Goal: Task Accomplishment & Management: Manage account settings

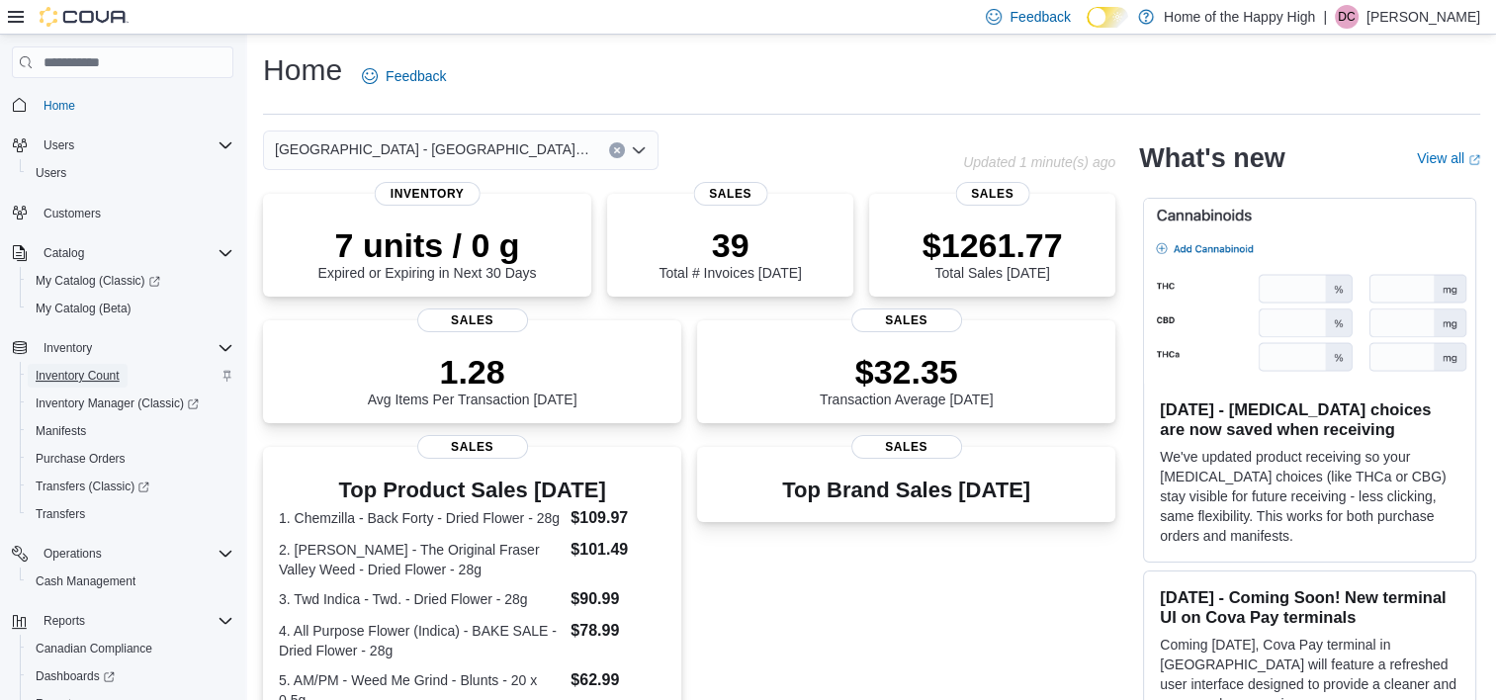
click at [100, 371] on span "Inventory Count" at bounding box center [78, 376] width 84 height 16
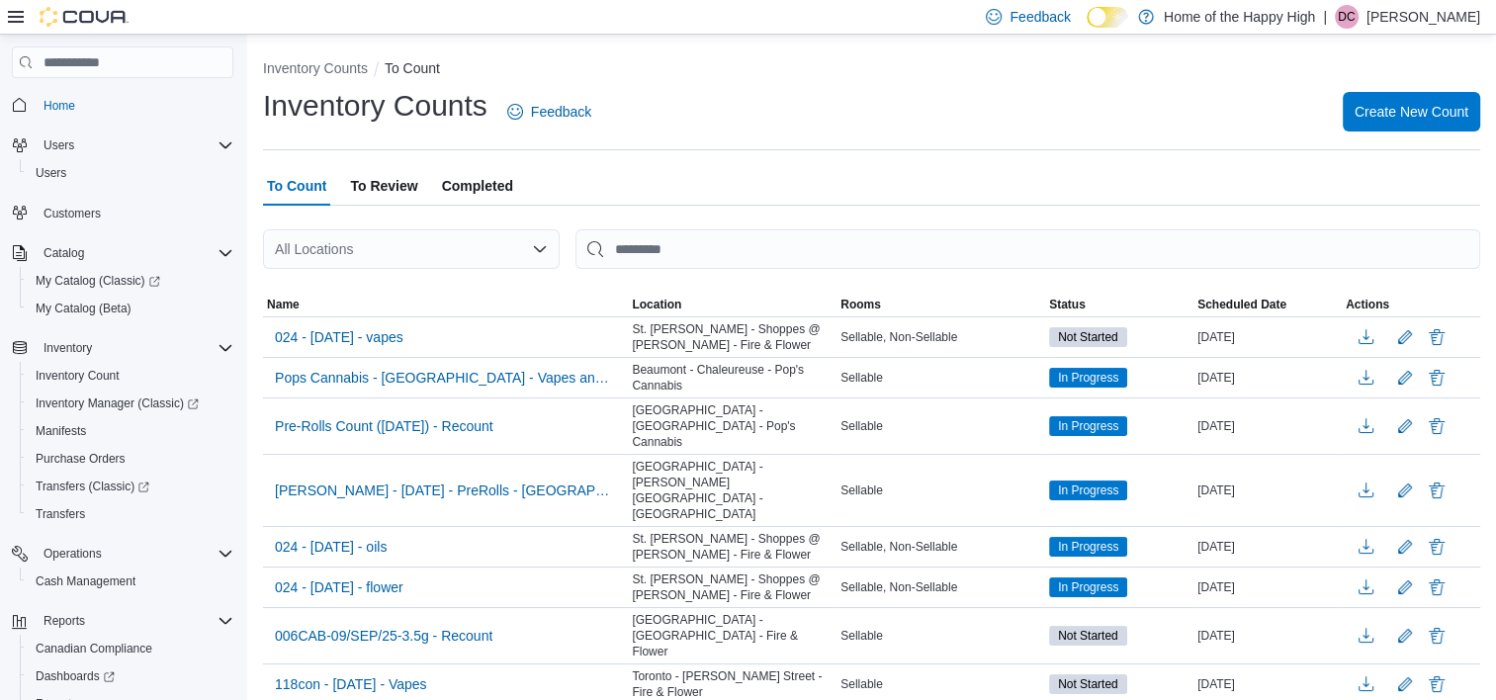
click at [408, 188] on span "To Review" at bounding box center [383, 186] width 67 height 40
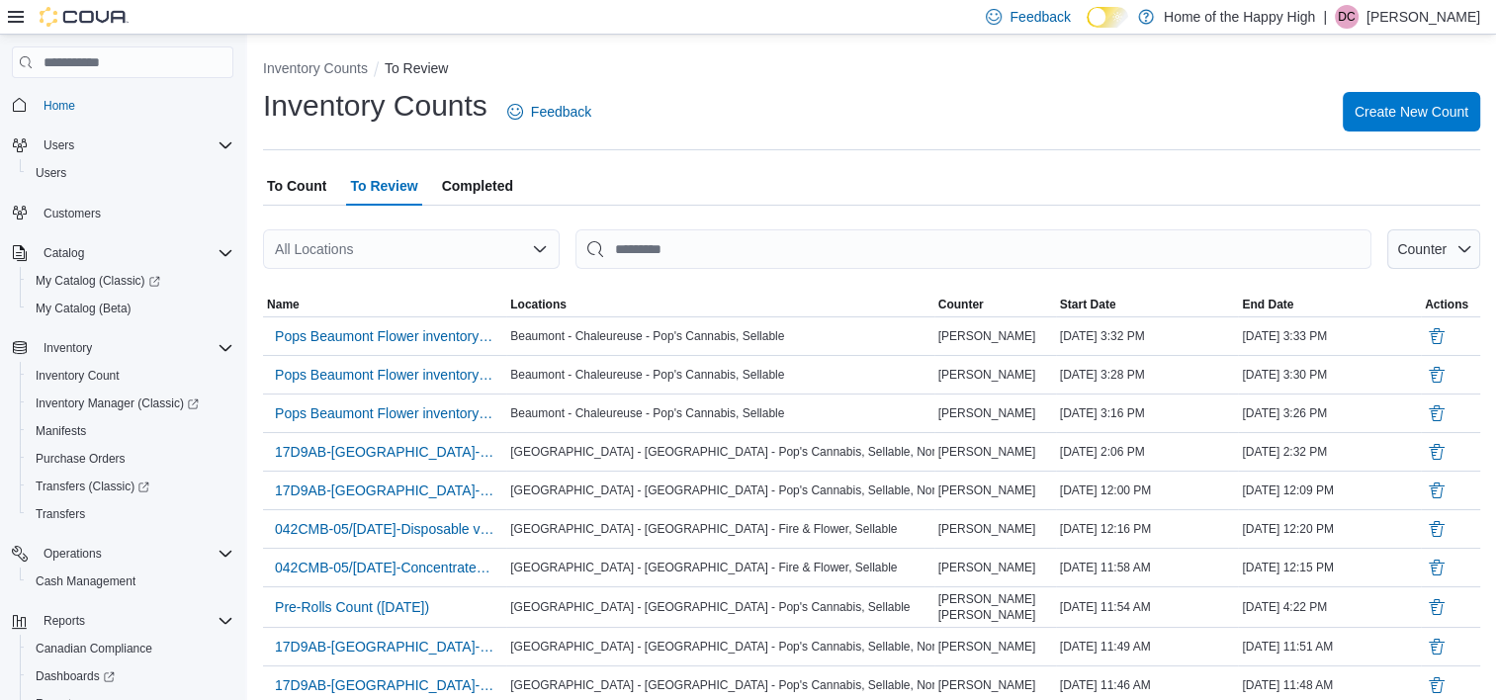
click at [322, 190] on span "To Count" at bounding box center [296, 186] width 59 height 40
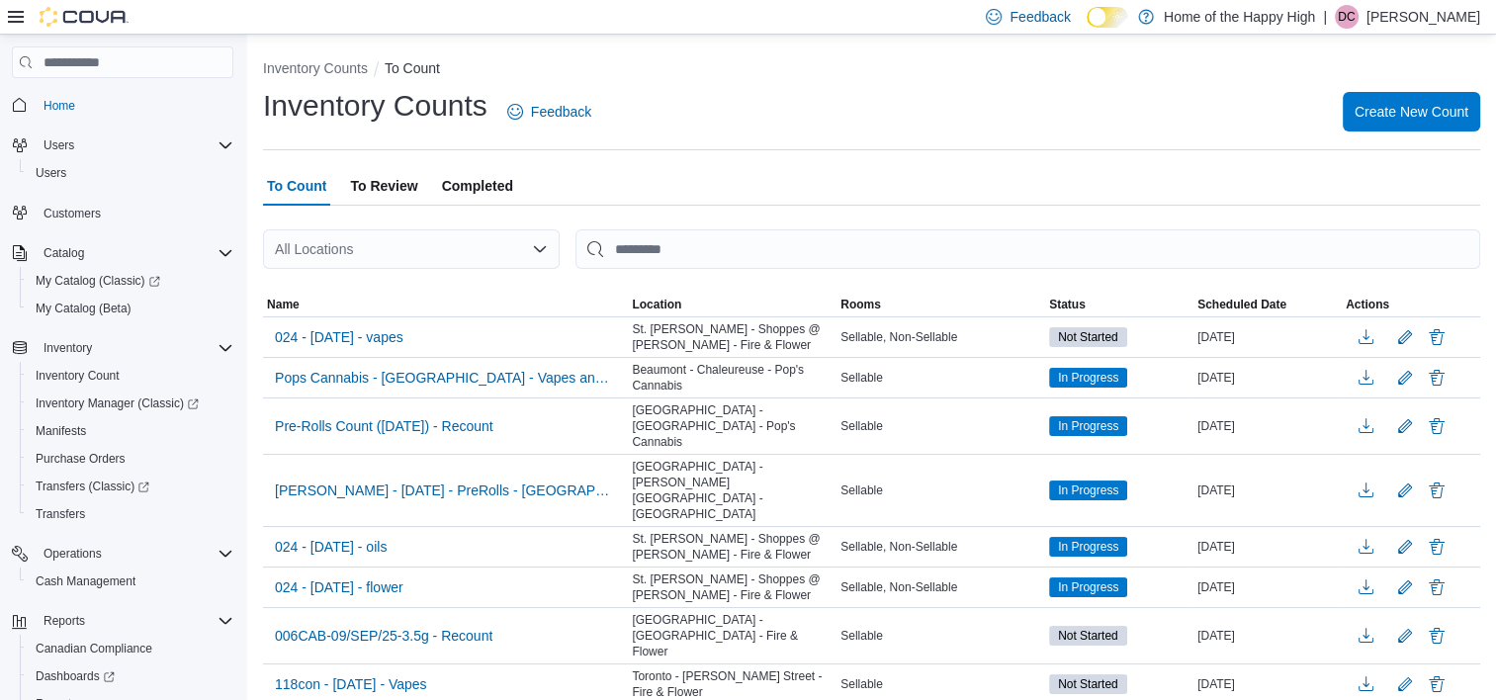
click at [534, 239] on div "All Locations" at bounding box center [411, 249] width 297 height 40
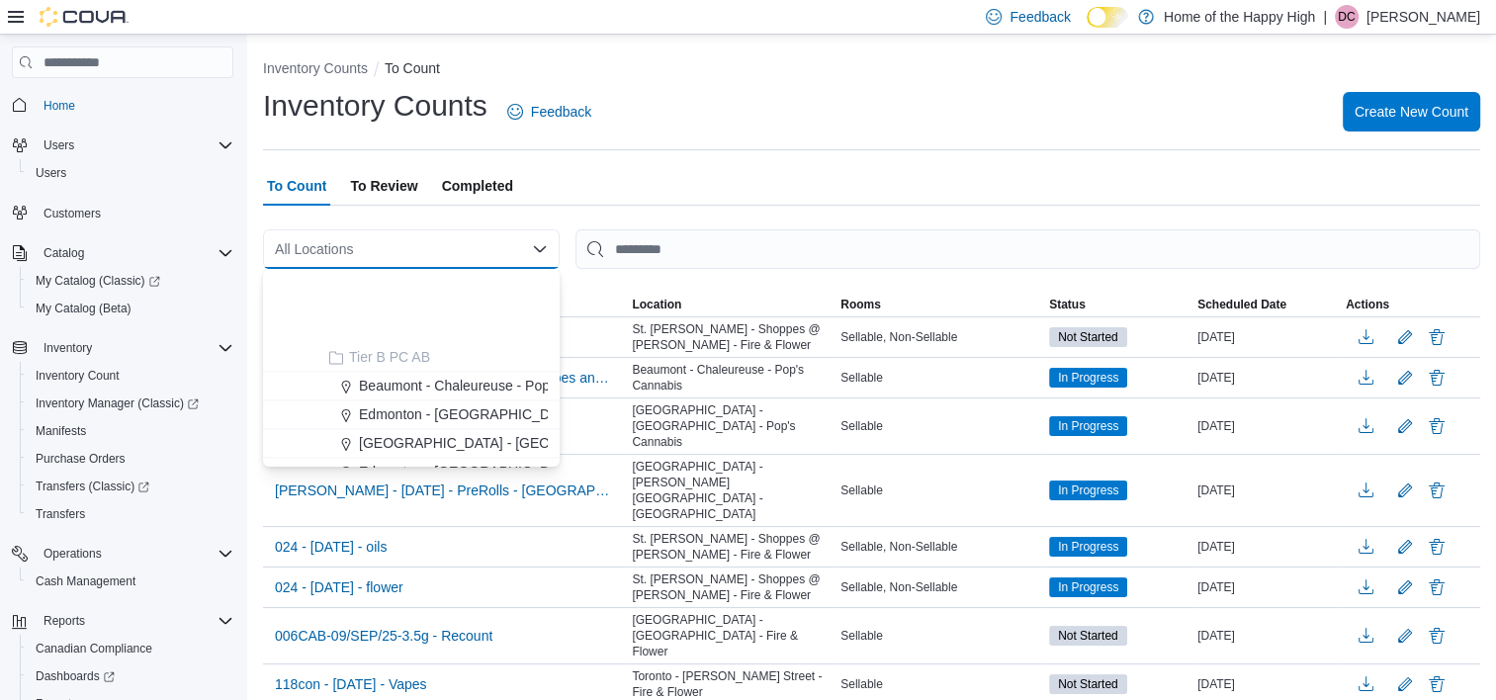
scroll to position [3361, 0]
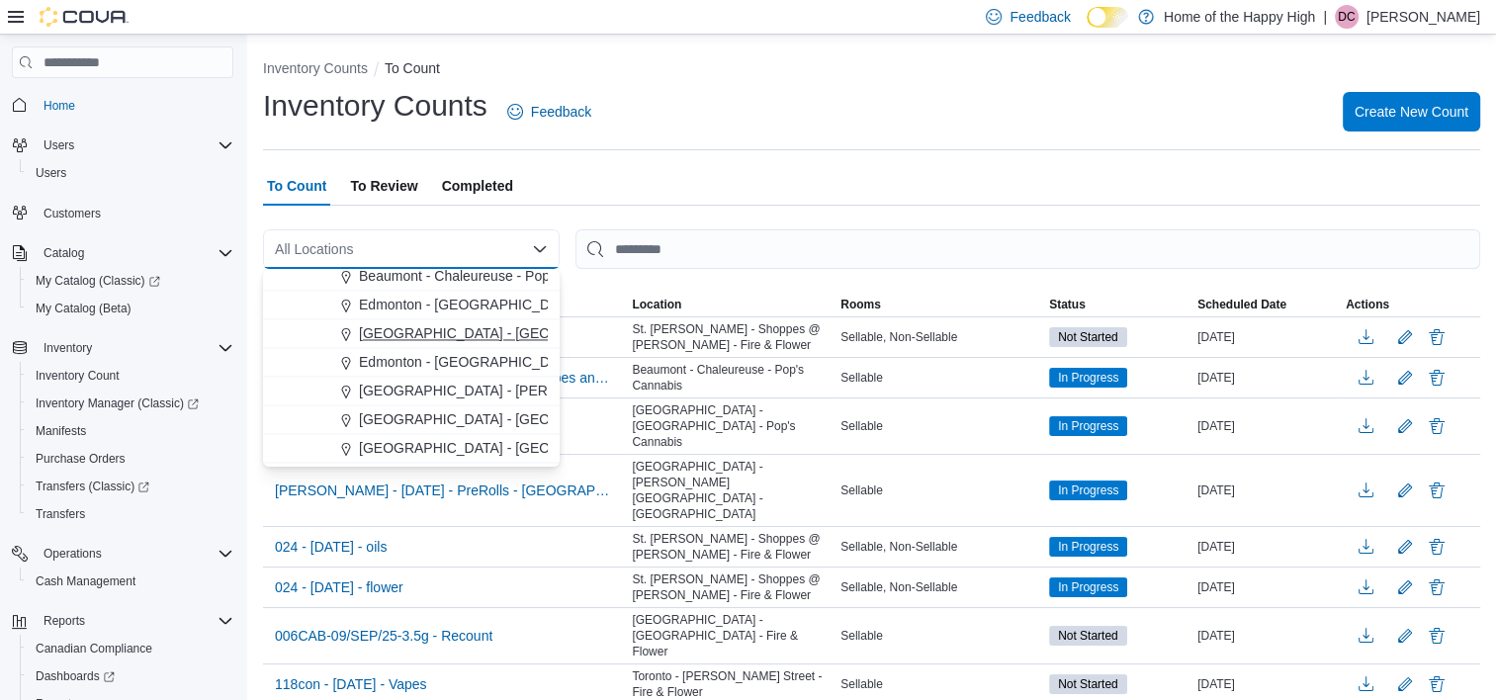
click at [476, 333] on span "[GEOGRAPHIC_DATA] - [GEOGRAPHIC_DATA] - Pop's Cannabis" at bounding box center [563, 333] width 409 height 20
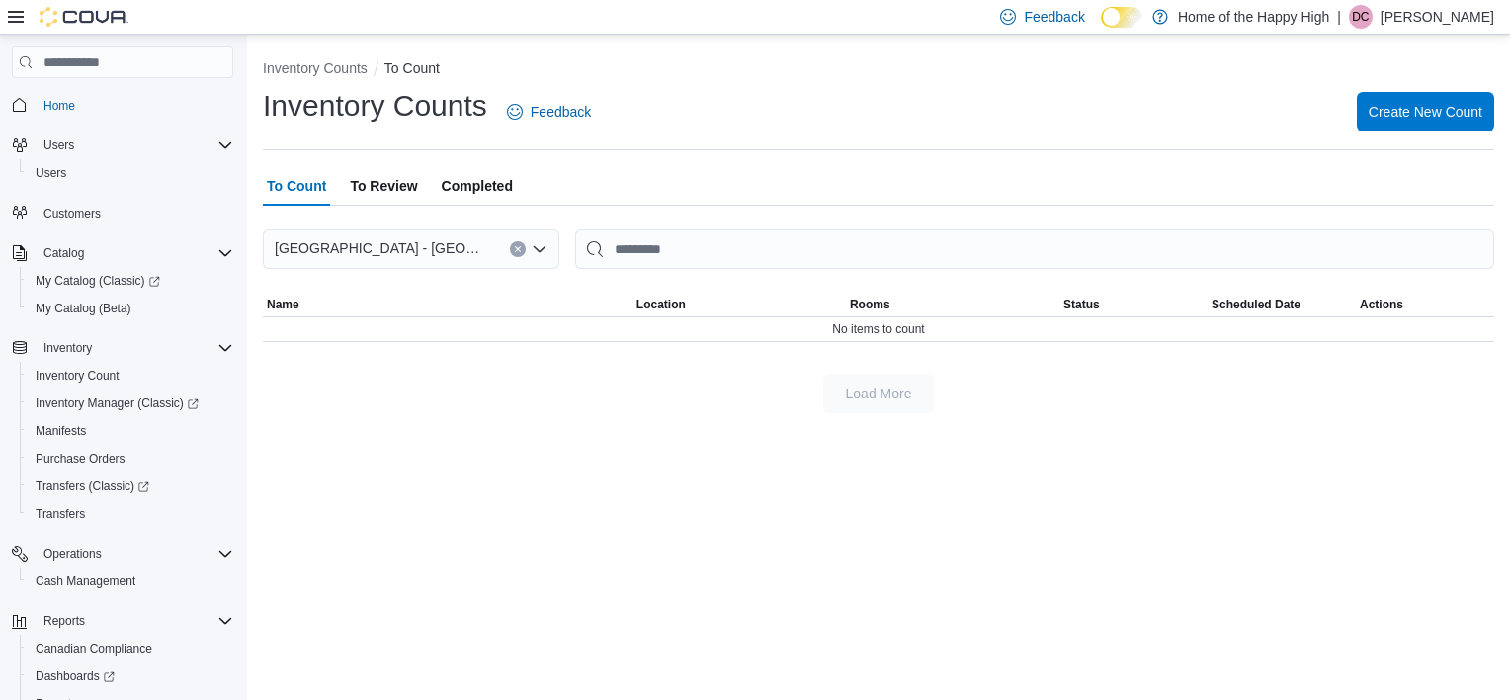
click at [404, 189] on span "To Review" at bounding box center [383, 186] width 67 height 40
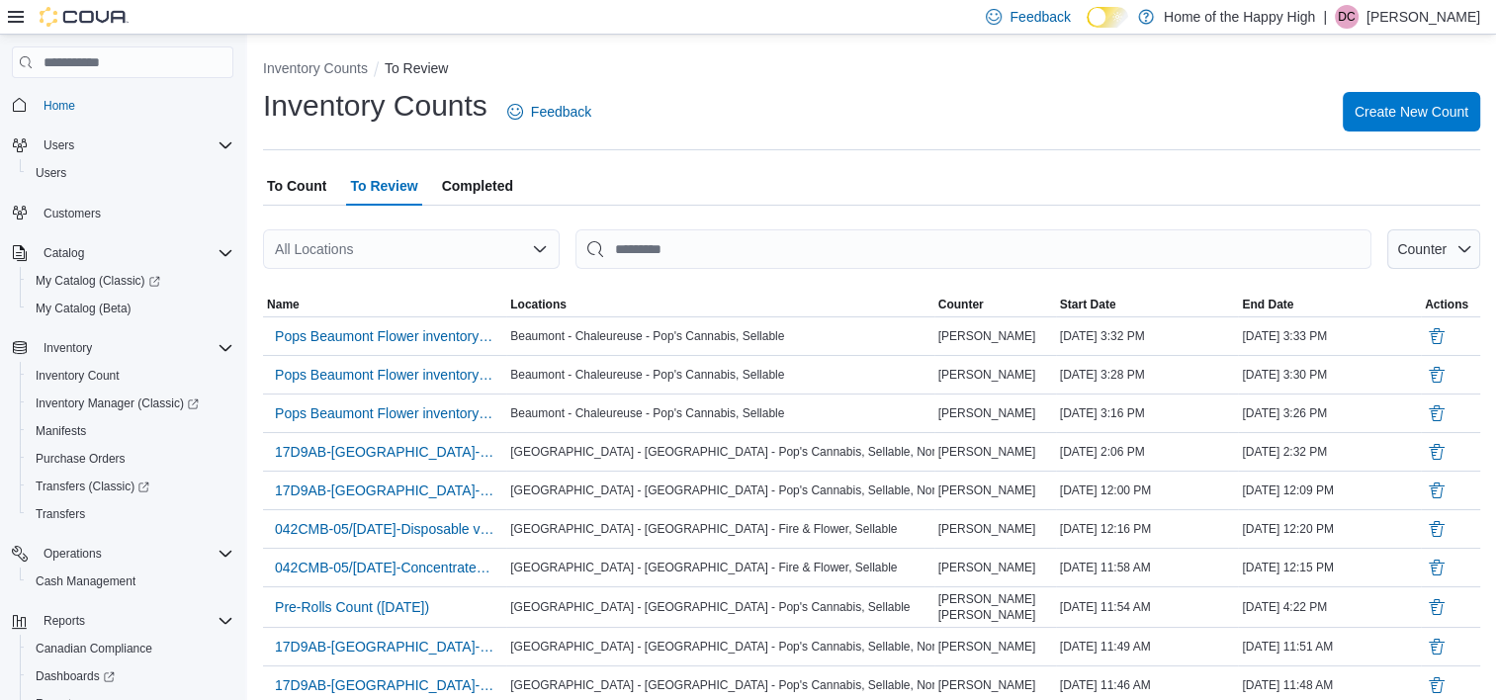
click at [368, 261] on div "All Locations" at bounding box center [411, 249] width 297 height 40
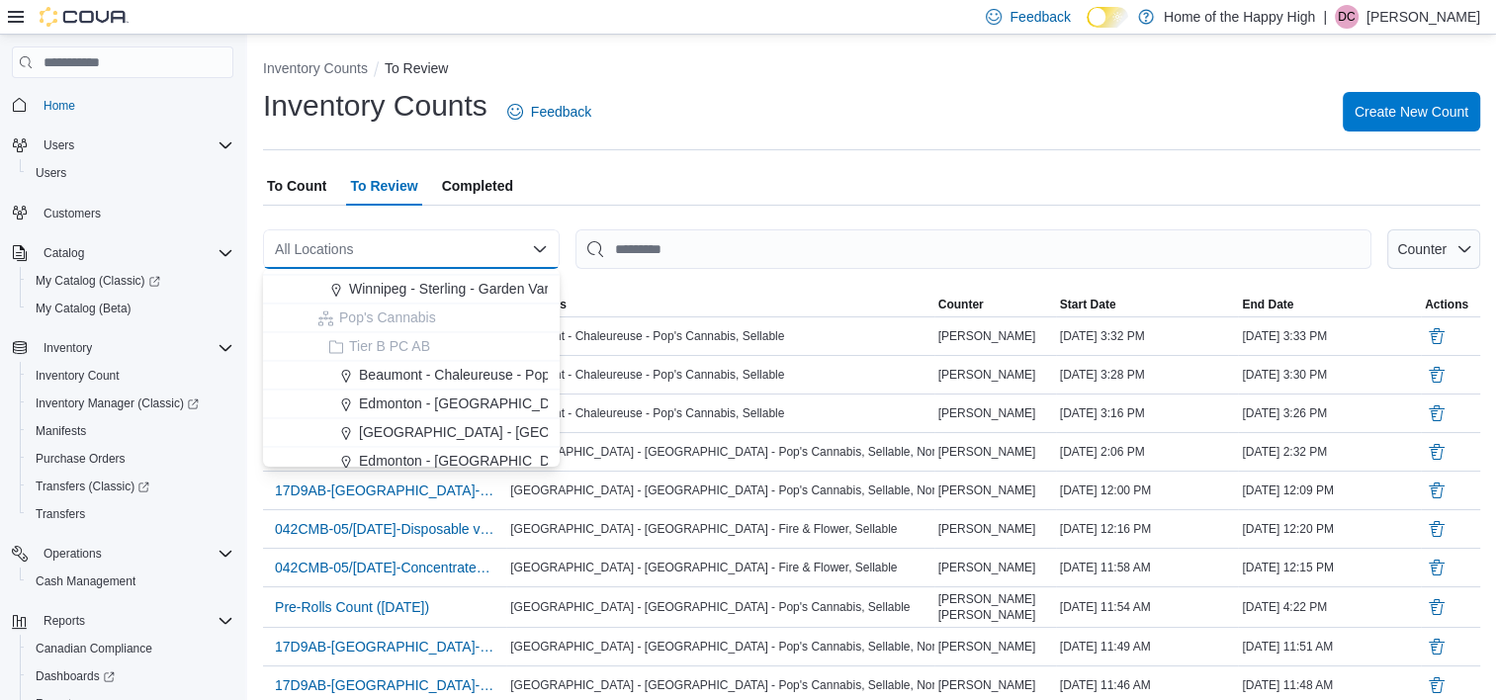
scroll to position [3262, 0]
click at [459, 435] on span "[GEOGRAPHIC_DATA] - [GEOGRAPHIC_DATA] - Pop's Cannabis" at bounding box center [563, 432] width 409 height 20
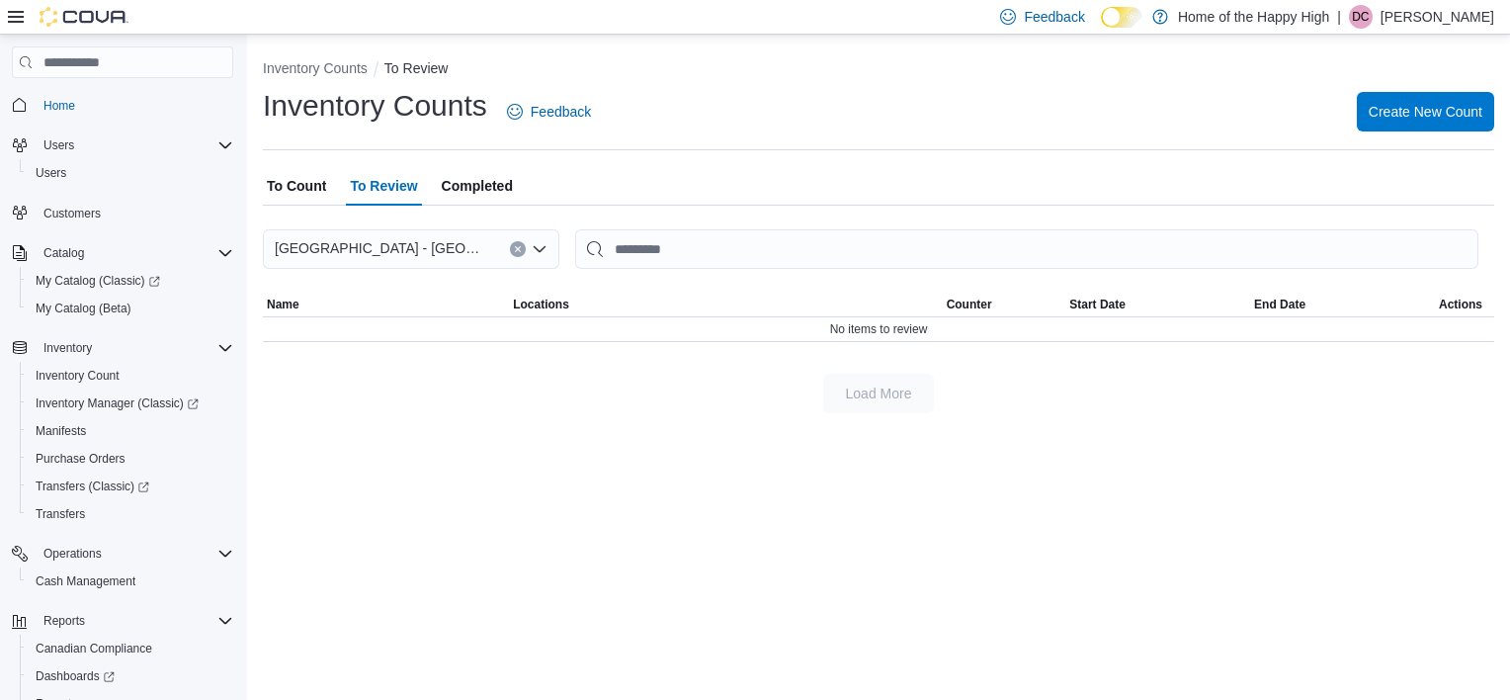
click at [455, 187] on span "Completed" at bounding box center [477, 186] width 71 height 40
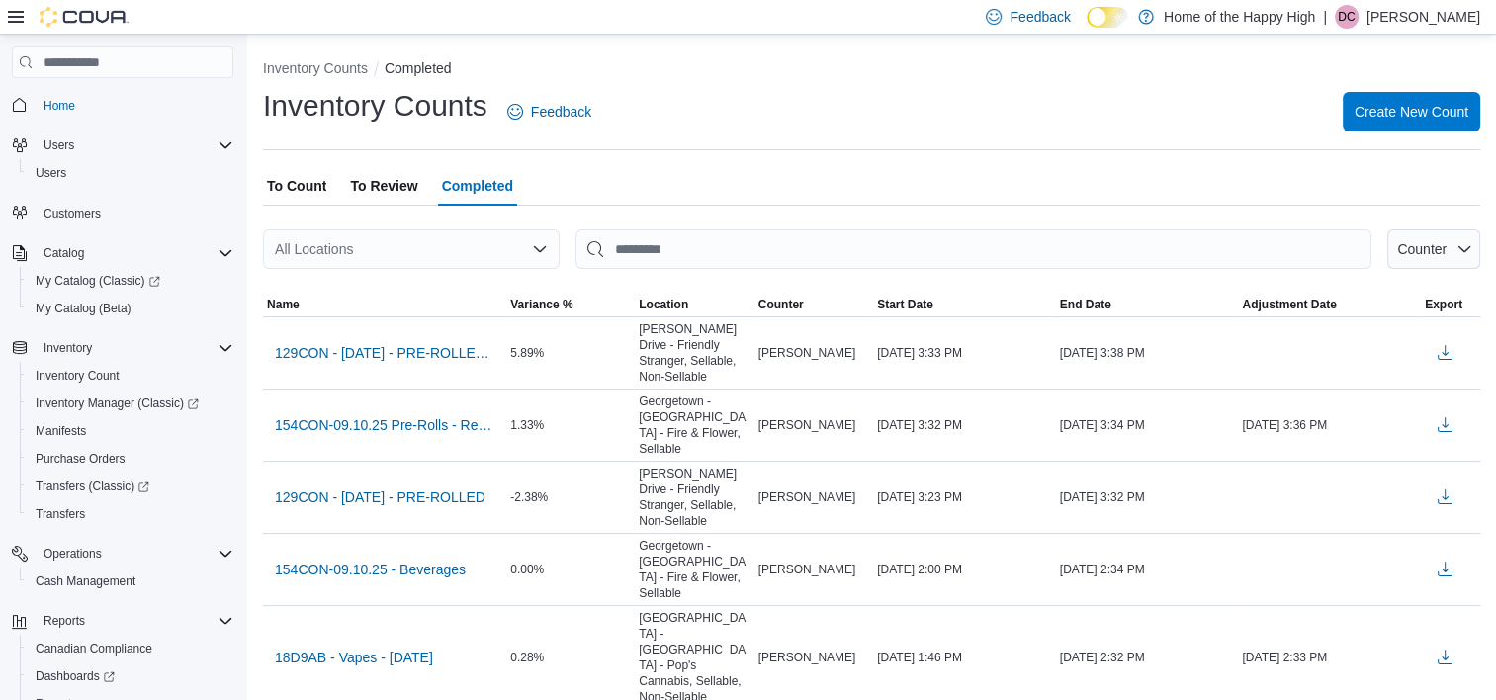
click at [420, 249] on div "All Locations" at bounding box center [411, 249] width 297 height 40
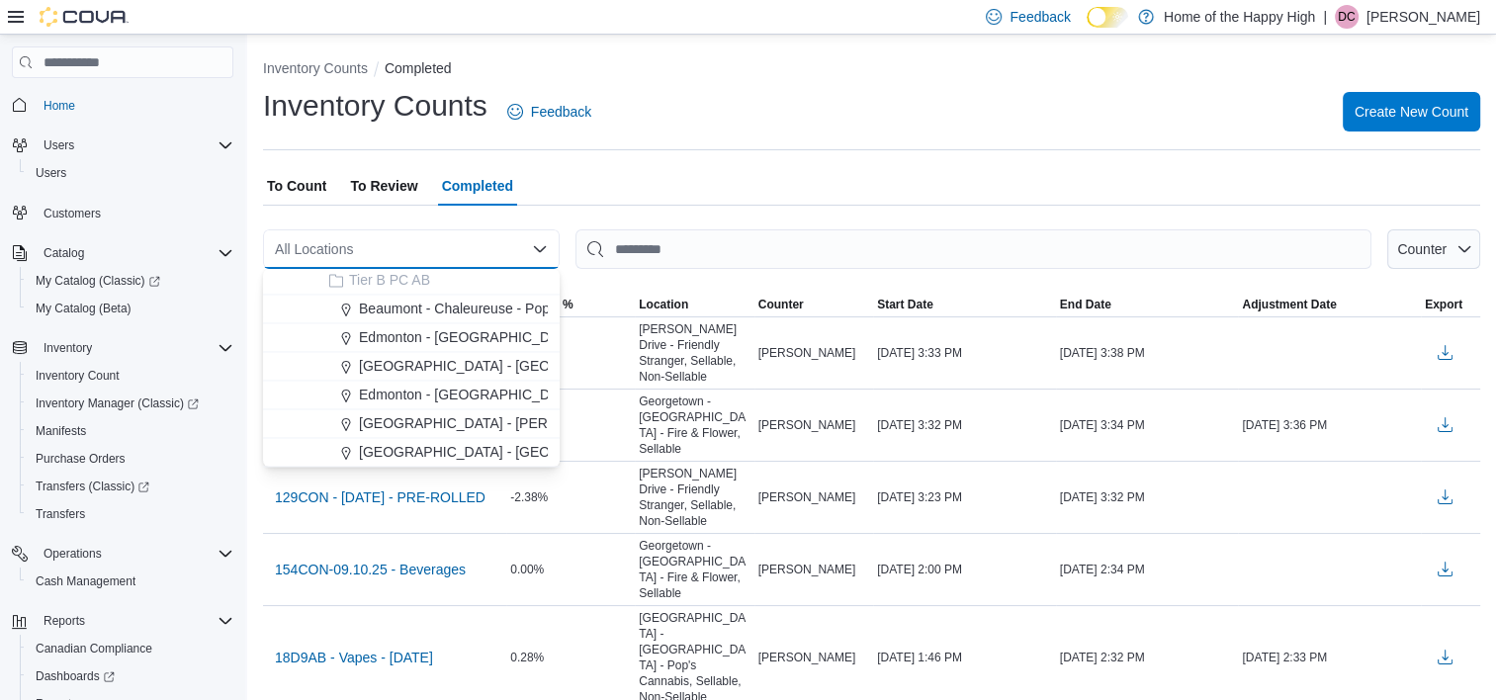
scroll to position [3361, 0]
click at [431, 341] on span "[GEOGRAPHIC_DATA] - [GEOGRAPHIC_DATA] - Pop's Cannabis" at bounding box center [563, 333] width 409 height 20
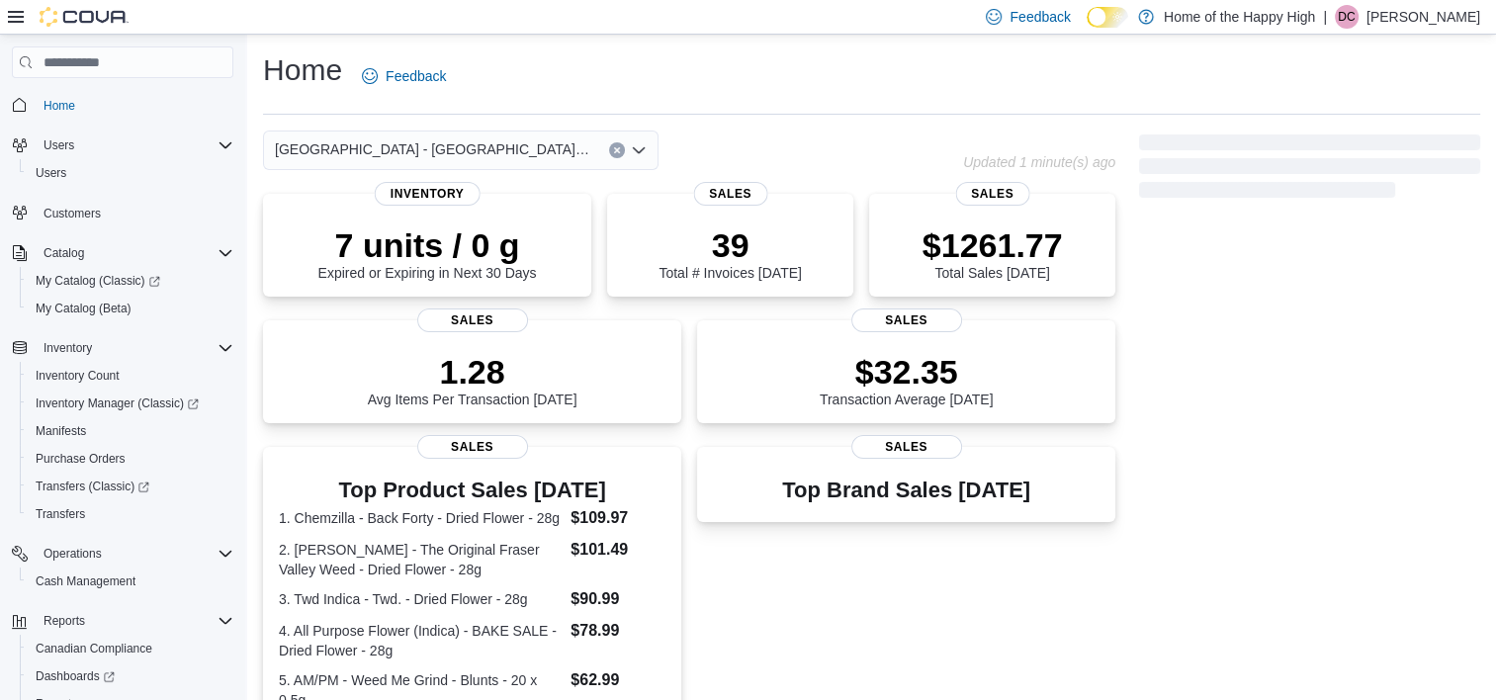
click at [1404, 31] on div "Feedback Dark Mode Home of the Happy High | DC [PERSON_NAME]" at bounding box center [1229, 17] width 502 height 40
click at [1366, 28] on div "| DC [PERSON_NAME]" at bounding box center [1401, 17] width 157 height 24
